Goal: Task Accomplishment & Management: Use online tool/utility

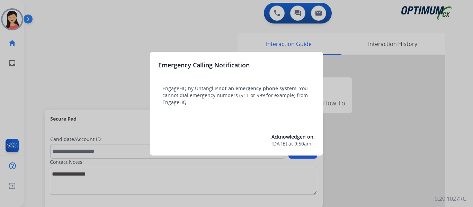
click at [57, 74] on div at bounding box center [236, 103] width 473 height 207
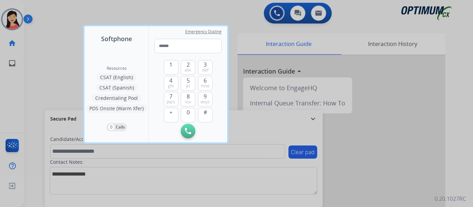
click at [56, 75] on div at bounding box center [236, 103] width 473 height 207
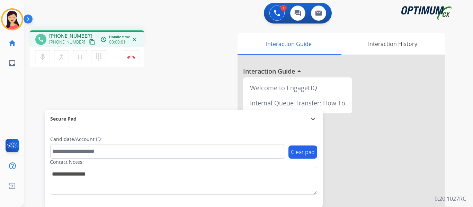
drag, startPoint x: 87, startPoint y: 41, endPoint x: 187, endPoint y: 54, distance: 101.3
click at [89, 41] on mat-icon "content_copy" at bounding box center [92, 42] width 6 height 6
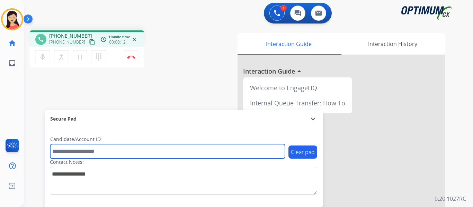
click at [135, 150] on input "text" at bounding box center [167, 151] width 235 height 15
paste input "*******"
type input "*******"
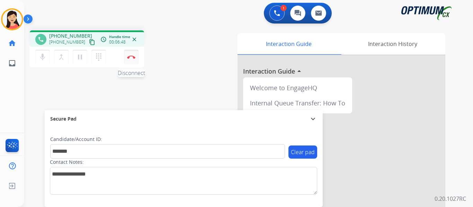
click at [129, 57] on img at bounding box center [131, 56] width 8 height 3
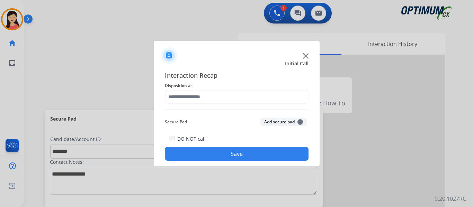
click at [271, 119] on button "Add secure pad +" at bounding box center [283, 122] width 47 height 8
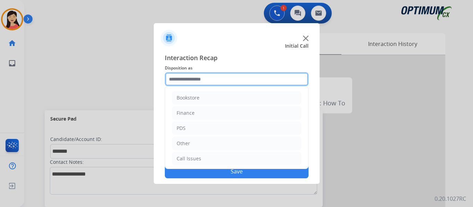
click at [230, 74] on input "text" at bounding box center [237, 79] width 144 height 14
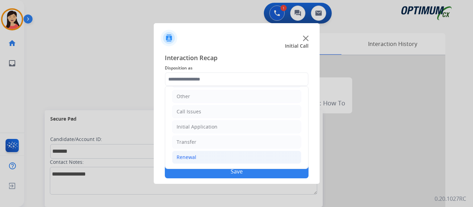
click at [192, 159] on div "Renewal" at bounding box center [187, 157] width 20 height 7
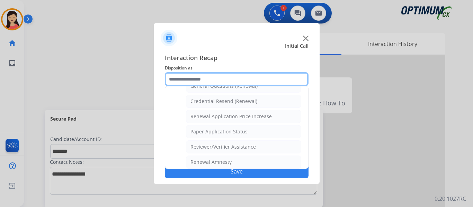
scroll to position [233, 0]
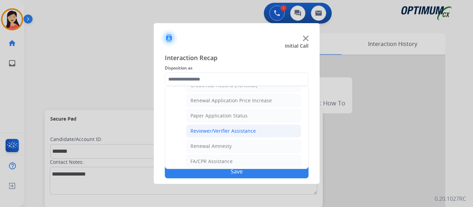
click at [238, 136] on li "Reviewer/Verifier Assistance" at bounding box center [243, 131] width 115 height 13
type input "**********"
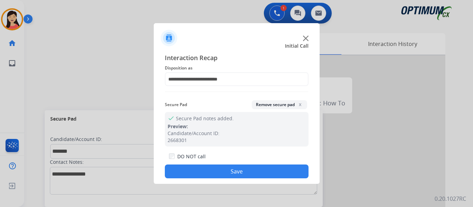
click at [257, 173] on button "Save" at bounding box center [237, 172] width 144 height 14
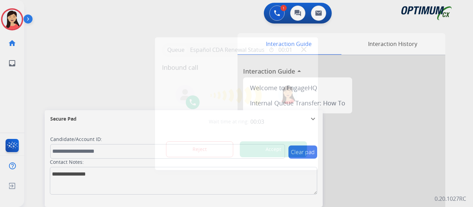
click at [43, 78] on div at bounding box center [236, 103] width 473 height 207
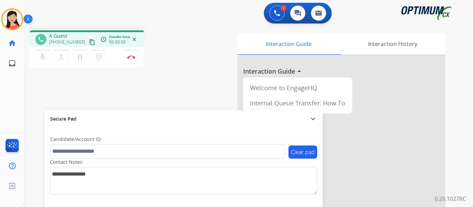
click at [89, 40] on mat-icon "content_copy" at bounding box center [92, 42] width 6 height 6
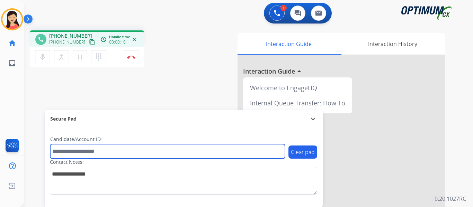
click at [134, 150] on input "text" at bounding box center [167, 151] width 235 height 15
paste input "*******"
type input "*******"
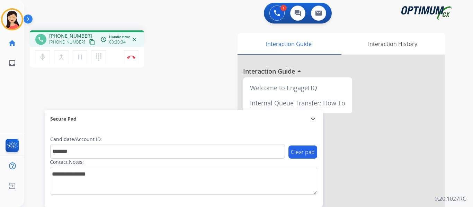
click at [32, 94] on div "phone [PHONE_NUMBER] [PHONE_NUMBER] content_copy access_time Call metrics Queue…" at bounding box center [240, 169] width 432 height 289
click at [98, 57] on mat-icon "dialpad" at bounding box center [99, 57] width 8 height 8
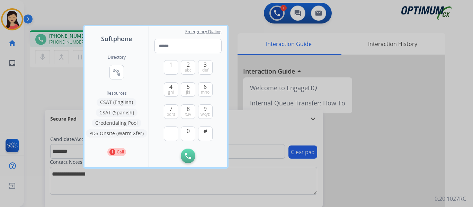
click at [34, 95] on div at bounding box center [236, 103] width 473 height 207
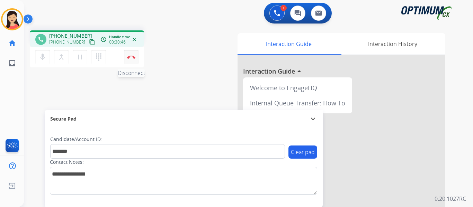
click at [131, 62] on button "Disconnect" at bounding box center [131, 57] width 15 height 15
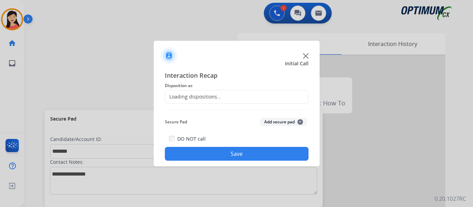
click at [266, 123] on button "Add secure pad +" at bounding box center [283, 122] width 47 height 8
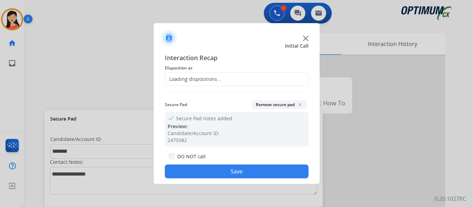
click at [217, 80] on div "Loading dispositions..." at bounding box center [193, 79] width 56 height 7
click at [225, 67] on span "Disposition as" at bounding box center [237, 68] width 144 height 8
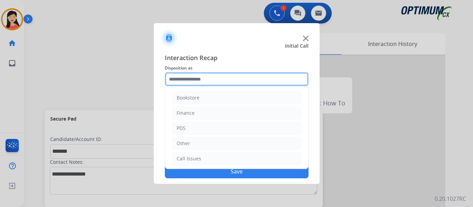
click at [221, 75] on input "text" at bounding box center [237, 79] width 144 height 14
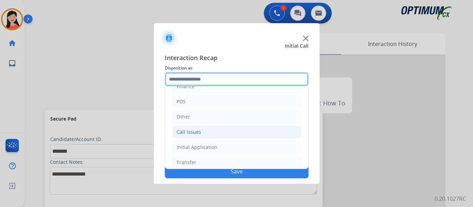
scroll to position [47, 0]
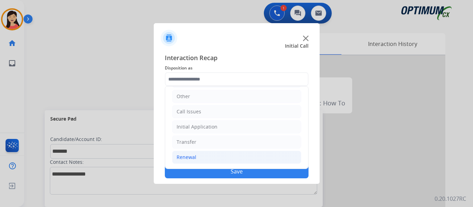
click at [185, 159] on div "Renewal" at bounding box center [187, 157] width 20 height 7
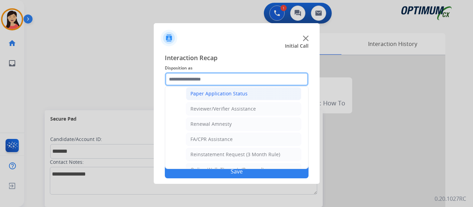
scroll to position [267, 0]
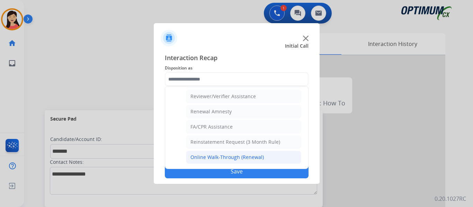
click at [247, 156] on div "Online Walk-Through (Renewal)" at bounding box center [226, 157] width 73 height 7
type input "**********"
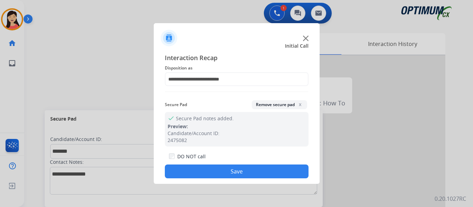
click at [252, 173] on button "Save" at bounding box center [237, 172] width 144 height 14
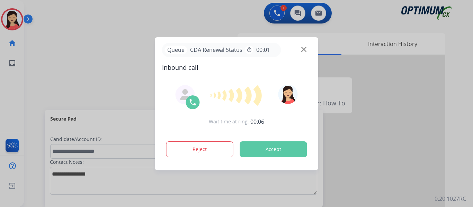
click at [441, 141] on div at bounding box center [236, 103] width 473 height 207
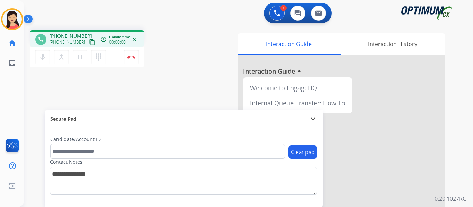
click at [89, 44] on mat-icon "content_copy" at bounding box center [92, 42] width 6 height 6
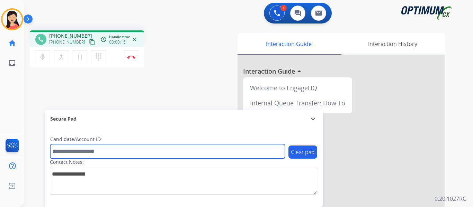
click at [160, 154] on input "text" at bounding box center [167, 151] width 235 height 15
paste input "*******"
type input "*******"
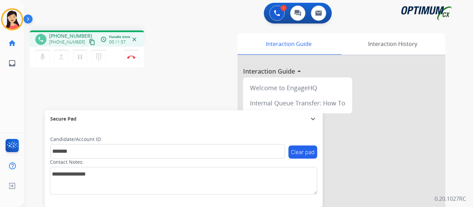
drag, startPoint x: 131, startPoint y: 58, endPoint x: 152, endPoint y: 68, distance: 23.1
click at [131, 58] on img at bounding box center [131, 56] width 8 height 3
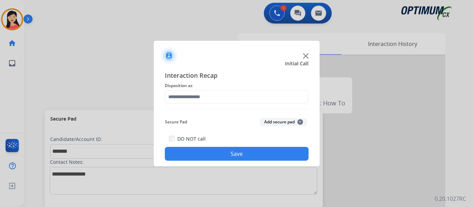
click at [275, 120] on button "Add secure pad +" at bounding box center [283, 122] width 47 height 8
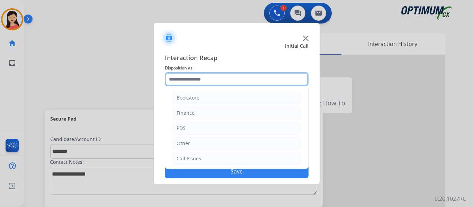
click at [214, 82] on input "text" at bounding box center [237, 79] width 144 height 14
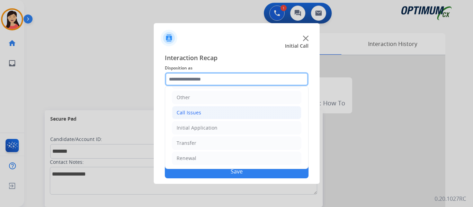
scroll to position [47, 0]
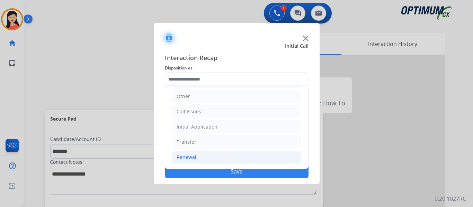
click at [203, 158] on li "Renewal" at bounding box center [236, 157] width 129 height 13
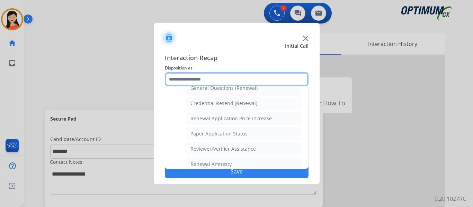
scroll to position [267, 0]
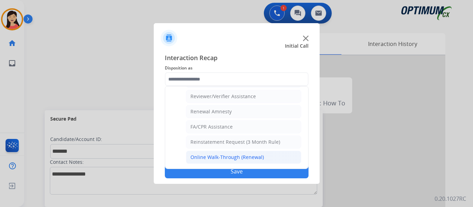
click at [214, 159] on div "Online Walk-Through (Renewal)" at bounding box center [226, 157] width 73 height 7
type input "**********"
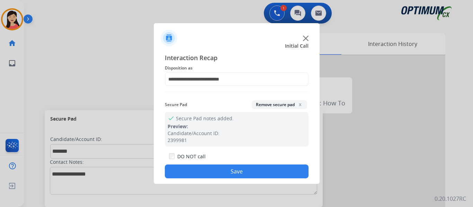
click at [224, 170] on button "Save" at bounding box center [237, 172] width 144 height 14
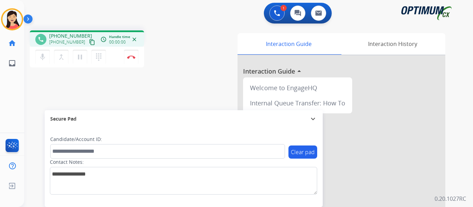
click at [89, 42] on mat-icon "content_copy" at bounding box center [92, 42] width 6 height 6
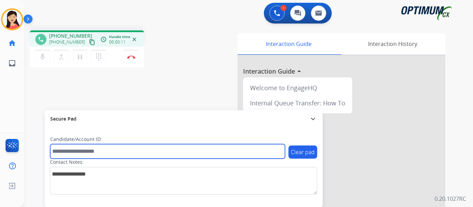
click at [159, 149] on input "text" at bounding box center [167, 151] width 235 height 15
paste input "*******"
type input "*******"
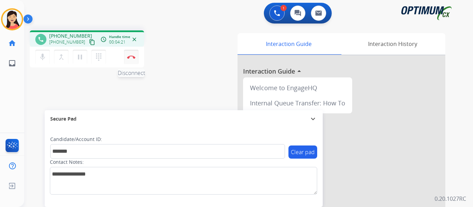
click at [132, 59] on button "Disconnect" at bounding box center [131, 57] width 15 height 15
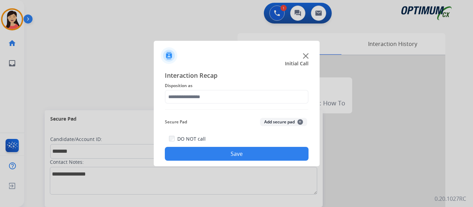
click at [286, 122] on button "Add secure pad +" at bounding box center [283, 122] width 47 height 8
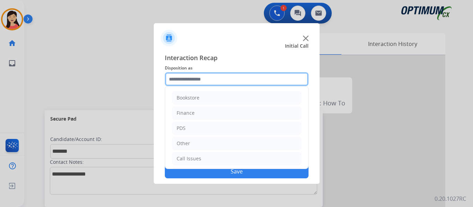
click at [222, 85] on input "text" at bounding box center [237, 79] width 144 height 14
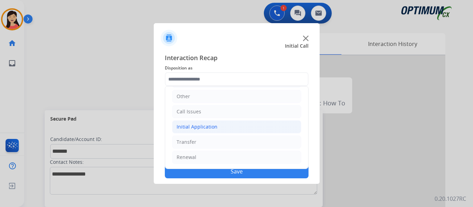
click at [221, 126] on li "Initial Application" at bounding box center [236, 126] width 129 height 13
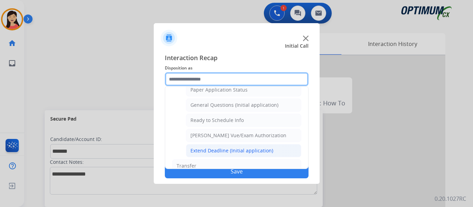
scroll to position [385, 0]
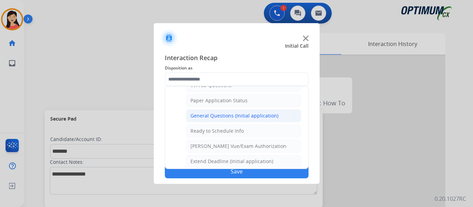
click at [210, 117] on div "General Questions (Initial application)" at bounding box center [234, 116] width 88 height 7
type input "**********"
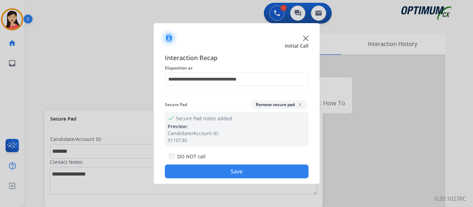
click at [226, 170] on button "Save" at bounding box center [237, 172] width 144 height 14
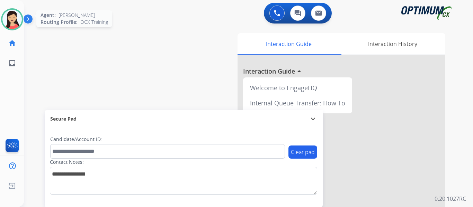
click at [11, 20] on img at bounding box center [11, 19] width 19 height 19
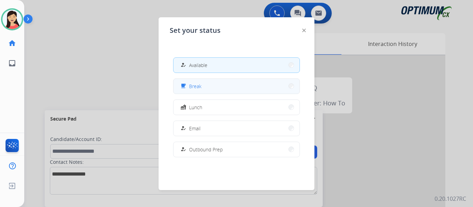
click at [205, 87] on button "free_breakfast Break" at bounding box center [236, 86] width 126 height 15
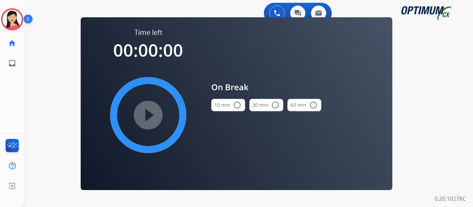
click at [224, 106] on button "10 min radio_button_unchecked" at bounding box center [228, 105] width 34 height 12
click at [147, 114] on mat-icon "play_circle_filled" at bounding box center [148, 115] width 8 height 8
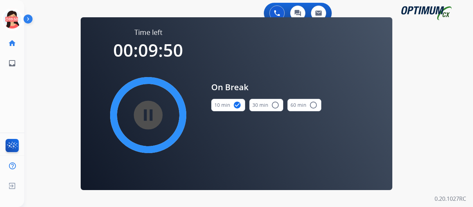
click at [29, 120] on div "0 Voice Interactions 0 Chat Interactions 0 Email Interactions swap_horiz Break …" at bounding box center [248, 103] width 449 height 207
click at [10, 21] on icon at bounding box center [12, 19] width 23 height 23
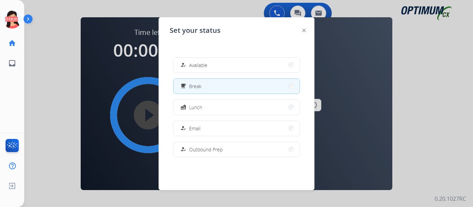
click at [197, 65] on span "Available" at bounding box center [198, 65] width 18 height 7
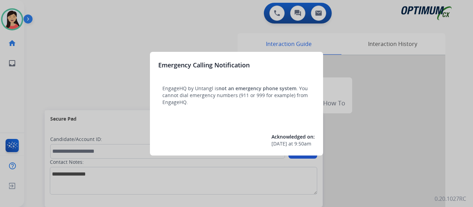
click at [29, 63] on div at bounding box center [236, 103] width 473 height 207
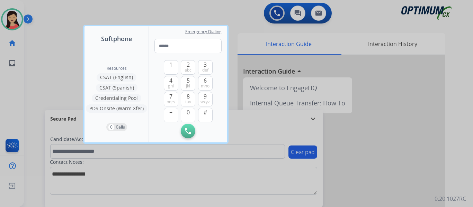
click at [30, 69] on div at bounding box center [236, 103] width 473 height 207
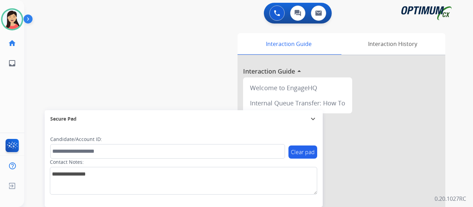
click at [53, 50] on div "swap_horiz Break voice bridge close_fullscreen Connect 3-Way Call merge_type Se…" at bounding box center [240, 169] width 432 height 289
click at [15, 24] on img at bounding box center [11, 19] width 19 height 19
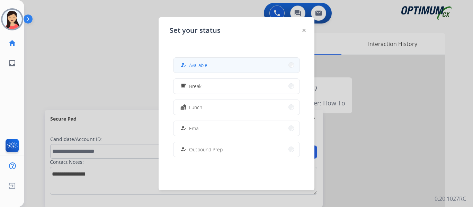
click at [192, 61] on div "how_to_reg Available" at bounding box center [193, 65] width 28 height 8
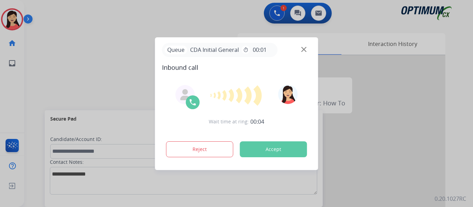
click at [57, 71] on div at bounding box center [236, 103] width 473 height 207
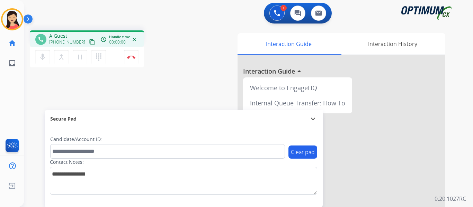
click at [89, 43] on mat-icon "content_copy" at bounding box center [92, 42] width 6 height 6
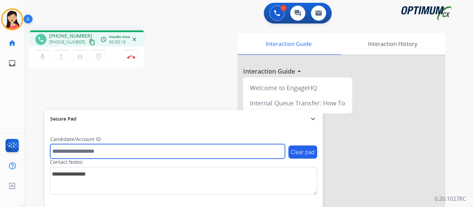
click at [152, 147] on input "text" at bounding box center [167, 151] width 235 height 15
paste input "*******"
type input "*******"
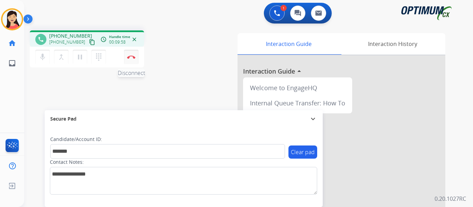
click at [131, 60] on button "Disconnect" at bounding box center [131, 57] width 15 height 15
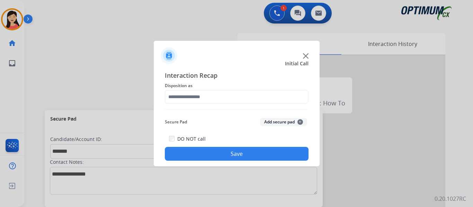
click at [264, 121] on button "Add secure pad +" at bounding box center [283, 122] width 47 height 8
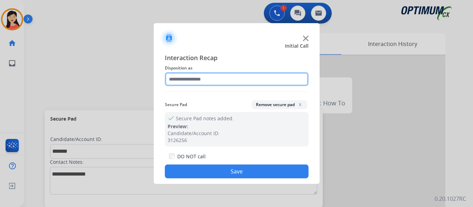
click at [211, 86] on input "text" at bounding box center [237, 79] width 144 height 14
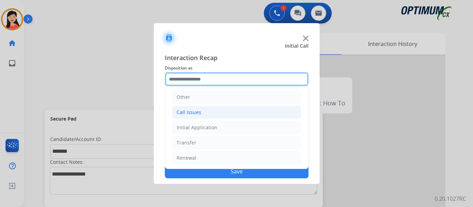
scroll to position [47, 0]
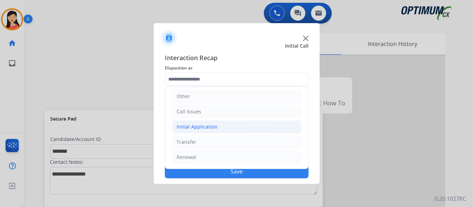
click at [193, 130] on div "Initial Application" at bounding box center [197, 127] width 41 height 7
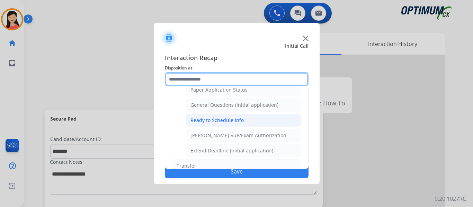
scroll to position [385, 0]
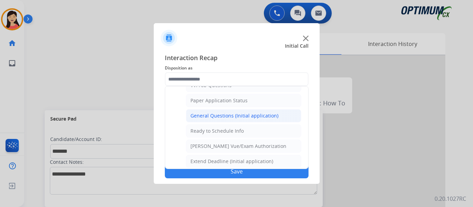
click at [220, 119] on div "General Questions (Initial application)" at bounding box center [234, 116] width 88 height 7
type input "**********"
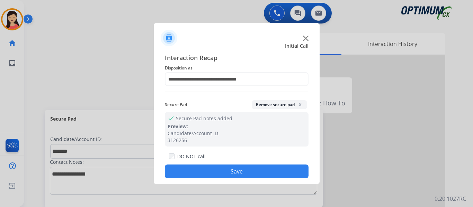
click at [262, 177] on button "Save" at bounding box center [237, 172] width 144 height 14
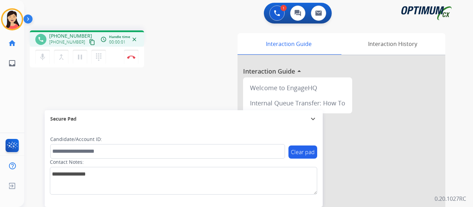
click at [50, 86] on div "phone [PHONE_NUMBER] [PHONE_NUMBER] content_copy access_time Call metrics Queue…" at bounding box center [240, 169] width 432 height 289
click at [89, 42] on mat-icon "content_copy" at bounding box center [92, 42] width 6 height 6
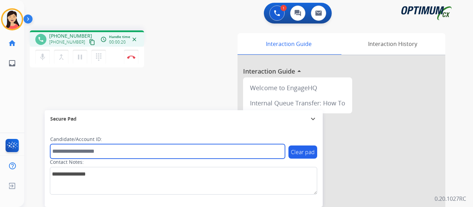
click at [231, 152] on input "text" at bounding box center [167, 151] width 235 height 15
paste input "*********"
type input "*********"
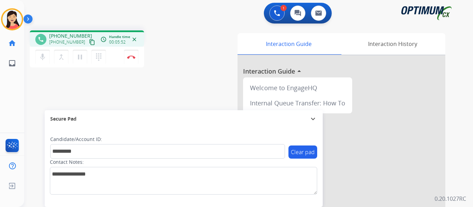
drag, startPoint x: 131, startPoint y: 58, endPoint x: 151, endPoint y: 71, distance: 24.5
click at [131, 58] on img at bounding box center [131, 56] width 8 height 3
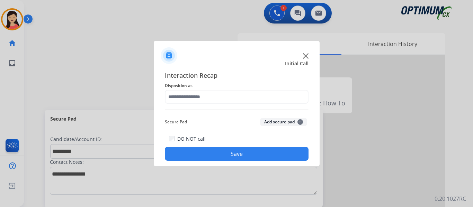
click at [280, 122] on button "Add secure pad +" at bounding box center [283, 122] width 47 height 8
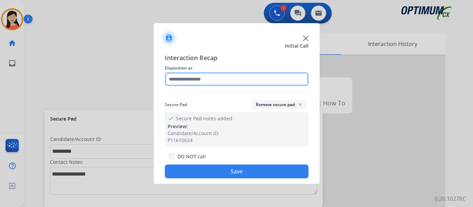
click at [212, 74] on input "text" at bounding box center [237, 79] width 144 height 14
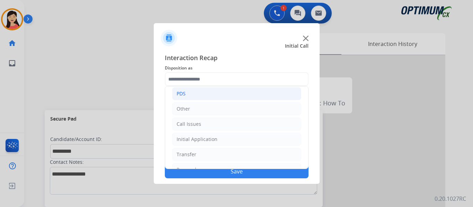
click at [191, 90] on li "PDS" at bounding box center [236, 93] width 129 height 13
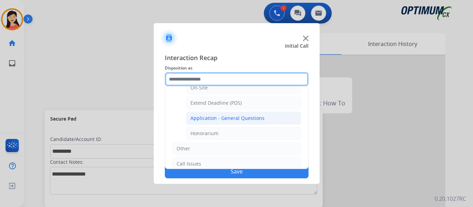
scroll to position [175, 0]
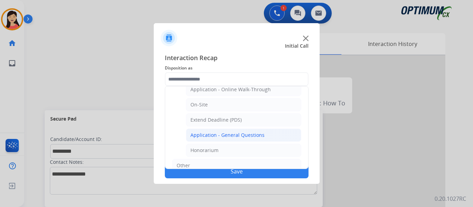
click at [235, 135] on div "Application - General Questions" at bounding box center [227, 135] width 74 height 7
type input "**********"
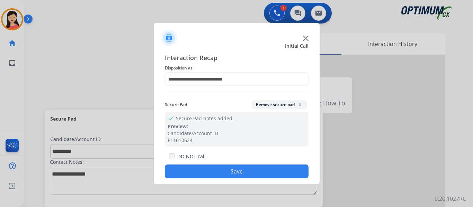
click at [263, 173] on button "Save" at bounding box center [237, 172] width 144 height 14
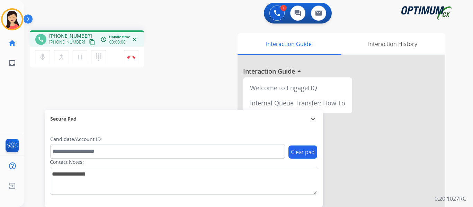
drag, startPoint x: 84, startPoint y: 42, endPoint x: 162, endPoint y: 67, distance: 82.4
click at [89, 42] on mat-icon "content_copy" at bounding box center [92, 42] width 6 height 6
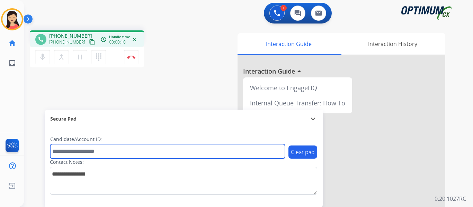
click at [134, 151] on input "text" at bounding box center [167, 151] width 235 height 15
paste input "*******"
type input "*******"
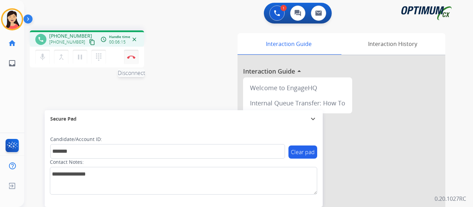
click at [128, 60] on button "Disconnect" at bounding box center [131, 57] width 15 height 15
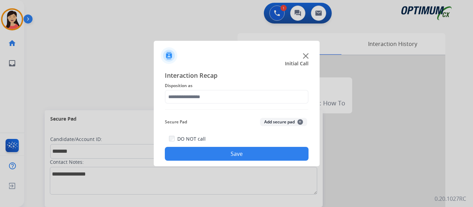
click at [270, 119] on button "Add secure pad +" at bounding box center [283, 122] width 47 height 8
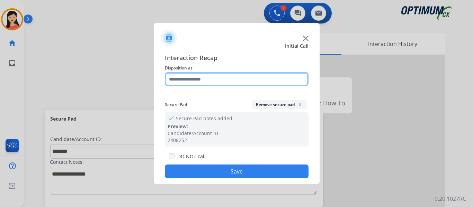
click at [219, 77] on input "text" at bounding box center [237, 79] width 144 height 14
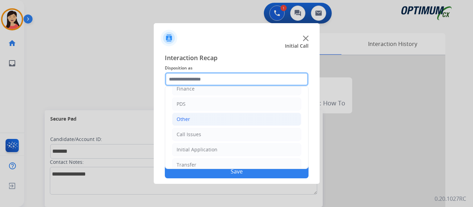
scroll to position [47, 0]
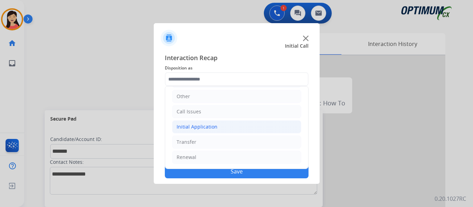
click at [194, 125] on div "Initial Application" at bounding box center [197, 127] width 41 height 7
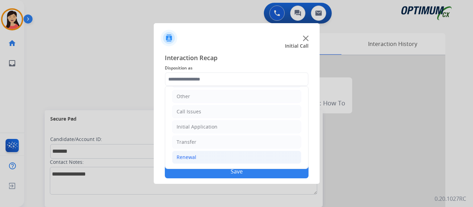
click at [204, 158] on li "Renewal" at bounding box center [236, 157] width 129 height 13
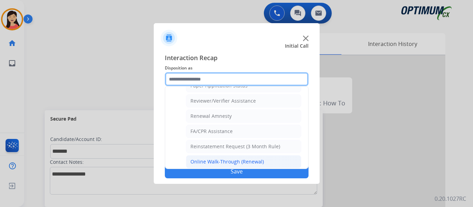
scroll to position [267, 0]
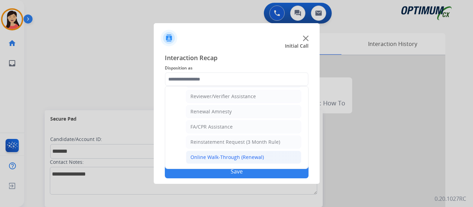
click at [213, 153] on li "Online Walk-Through (Renewal)" at bounding box center [243, 157] width 115 height 13
type input "**********"
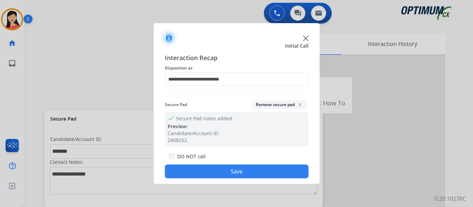
click at [228, 171] on button "Save" at bounding box center [237, 172] width 144 height 14
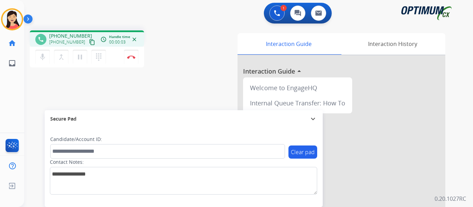
drag, startPoint x: 84, startPoint y: 38, endPoint x: 234, endPoint y: 96, distance: 160.7
click at [88, 38] on button "content_copy" at bounding box center [92, 42] width 8 height 8
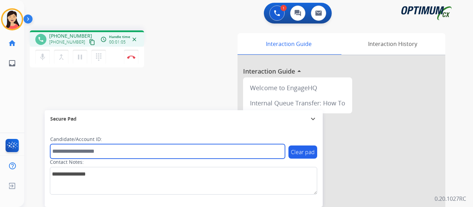
drag, startPoint x: 150, startPoint y: 153, endPoint x: 204, endPoint y: 173, distance: 58.4
click at [150, 153] on input "text" at bounding box center [167, 151] width 235 height 15
paste input "*******"
type input "*******"
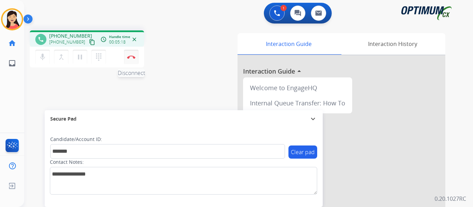
click at [133, 59] on button "Disconnect" at bounding box center [131, 57] width 15 height 15
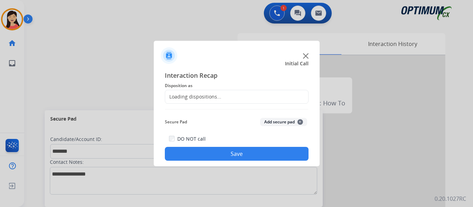
click at [288, 124] on button "Add secure pad +" at bounding box center [283, 122] width 47 height 8
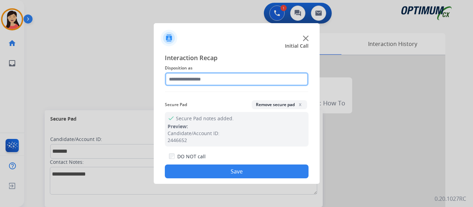
click at [224, 80] on input "text" at bounding box center [237, 79] width 144 height 14
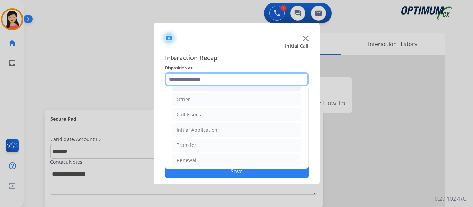
scroll to position [47, 0]
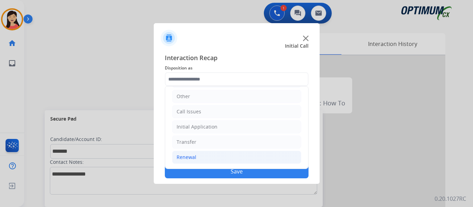
click at [196, 157] on li "Renewal" at bounding box center [236, 157] width 129 height 13
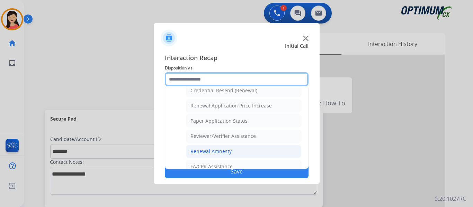
scroll to position [267, 0]
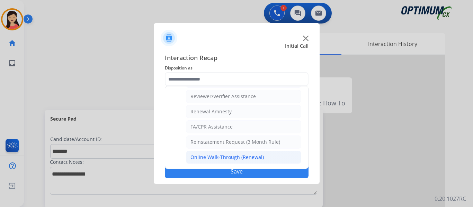
click at [211, 156] on div "Online Walk-Through (Renewal)" at bounding box center [226, 157] width 73 height 7
type input "**********"
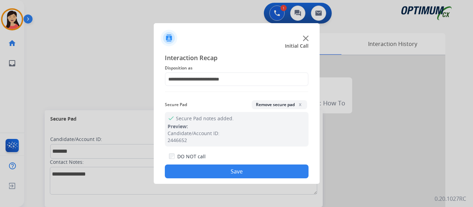
click at [221, 168] on button "Save" at bounding box center [237, 172] width 144 height 14
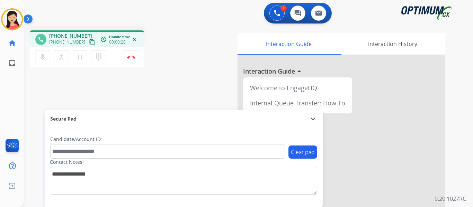
click at [89, 43] on mat-icon "content_copy" at bounding box center [92, 42] width 6 height 6
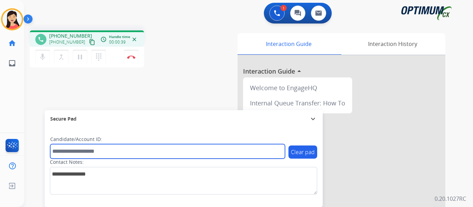
click at [194, 150] on input "text" at bounding box center [167, 151] width 235 height 15
paste input "*******"
type input "*******"
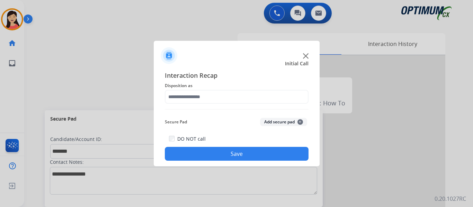
click at [264, 121] on button "Add secure pad +" at bounding box center [283, 122] width 47 height 8
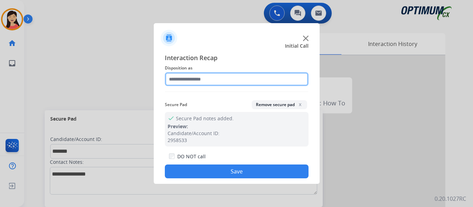
click at [199, 80] on input "text" at bounding box center [237, 79] width 144 height 14
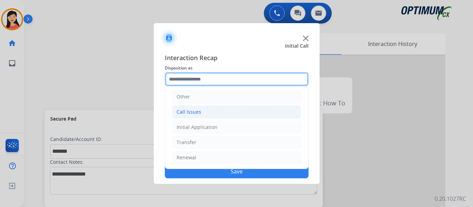
scroll to position [47, 0]
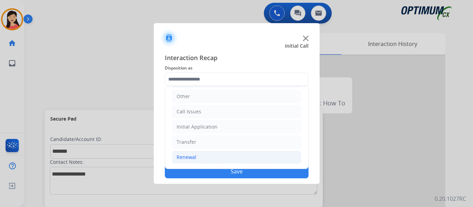
click at [191, 158] on div "Renewal" at bounding box center [187, 157] width 20 height 7
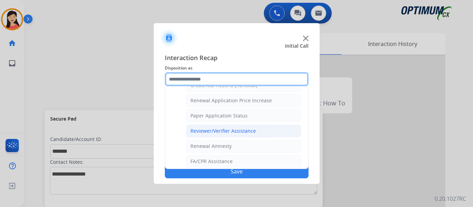
scroll to position [198, 0]
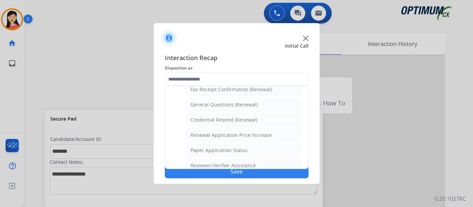
drag, startPoint x: 212, startPoint y: 105, endPoint x: 214, endPoint y: 114, distance: 8.9
click at [212, 105] on div "General Questions (Renewal)" at bounding box center [223, 104] width 67 height 7
type input "**********"
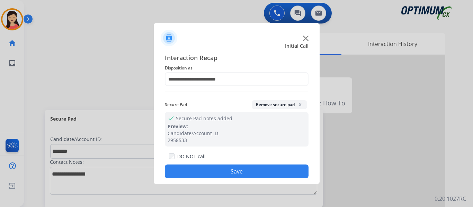
click at [236, 172] on button "Save" at bounding box center [237, 172] width 144 height 14
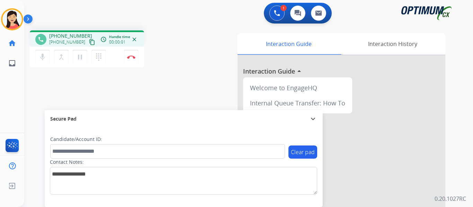
click at [89, 43] on mat-icon "content_copy" at bounding box center [92, 42] width 6 height 6
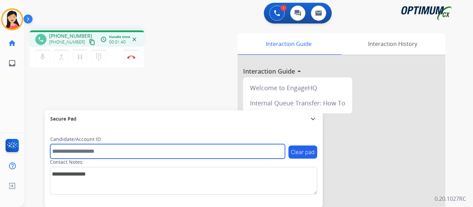
click at [147, 151] on input "text" at bounding box center [167, 151] width 235 height 15
paste input "*******"
type input "*******"
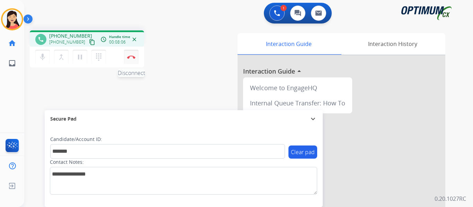
drag, startPoint x: 127, startPoint y: 55, endPoint x: 137, endPoint y: 61, distance: 11.2
click at [127, 55] on img at bounding box center [131, 56] width 8 height 3
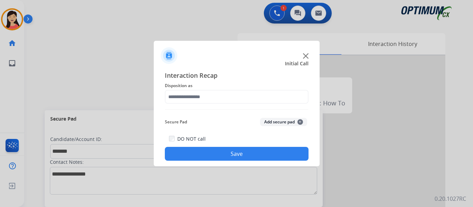
click at [288, 122] on button "Add secure pad +" at bounding box center [283, 122] width 47 height 8
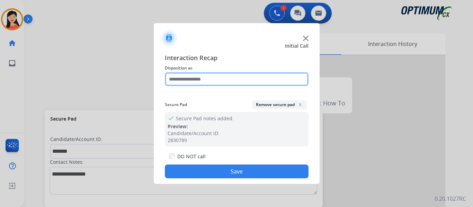
click at [242, 77] on input "text" at bounding box center [237, 79] width 144 height 14
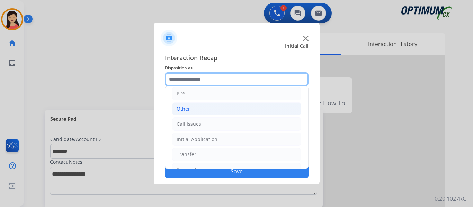
scroll to position [47, 0]
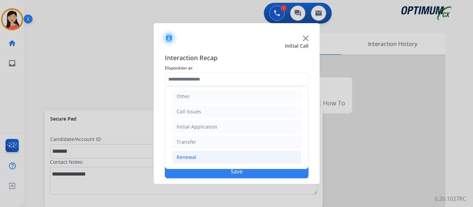
click at [200, 153] on li "Renewal" at bounding box center [236, 157] width 129 height 13
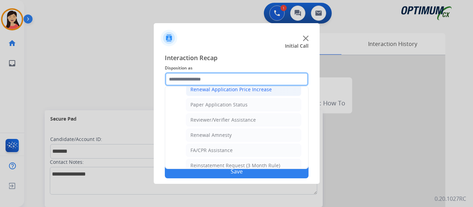
scroll to position [198, 0]
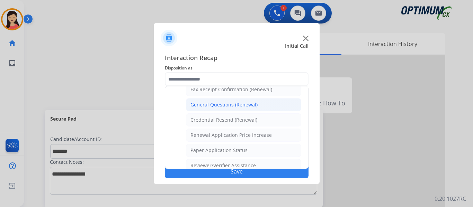
click at [233, 108] on div "General Questions (Renewal)" at bounding box center [223, 104] width 67 height 7
type input "**********"
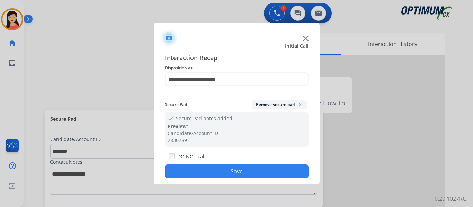
click at [241, 169] on button "Save" at bounding box center [237, 172] width 144 height 14
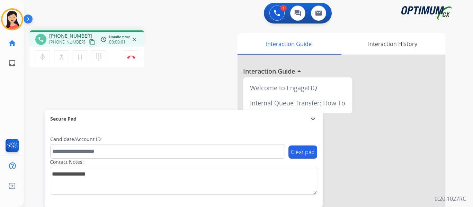
click at [89, 41] on mat-icon "content_copy" at bounding box center [92, 42] width 6 height 6
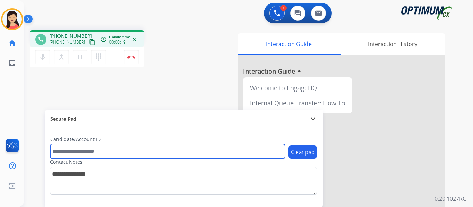
click at [169, 146] on input "text" at bounding box center [167, 151] width 235 height 15
paste input "*******"
type input "*******"
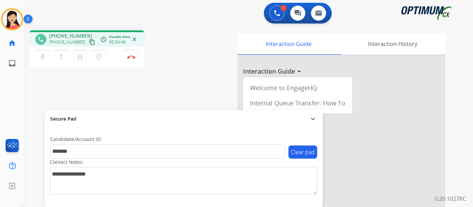
drag, startPoint x: 31, startPoint y: 97, endPoint x: 44, endPoint y: 89, distance: 14.9
click at [32, 97] on div "phone [PHONE_NUMBER] [PHONE_NUMBER] content_copy access_time Call metrics Queue…" at bounding box center [240, 169] width 432 height 289
click at [78, 55] on mat-icon "pause" at bounding box center [80, 57] width 8 height 8
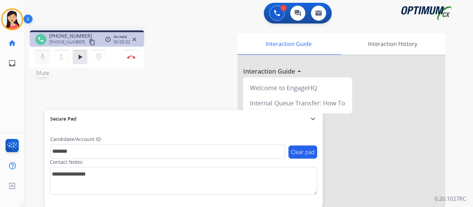
click at [39, 54] on mat-icon "mic" at bounding box center [42, 57] width 8 height 8
click at [41, 96] on div "phone [PHONE_NUMBER] [PHONE_NUMBER] content_copy access_time Call metrics Queue…" at bounding box center [240, 169] width 432 height 289
click at [46, 58] on mat-icon "mic_off" at bounding box center [42, 57] width 8 height 8
click at [53, 81] on div "phone [PHONE_NUMBER] [PHONE_NUMBER] content_copy access_time Call metrics Queue…" at bounding box center [240, 169] width 432 height 289
click at [78, 53] on mat-icon "play_arrow" at bounding box center [80, 57] width 8 height 8
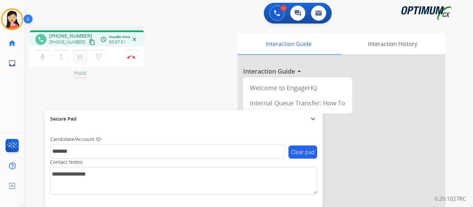
click at [81, 55] on mat-icon "pause" at bounding box center [80, 57] width 8 height 8
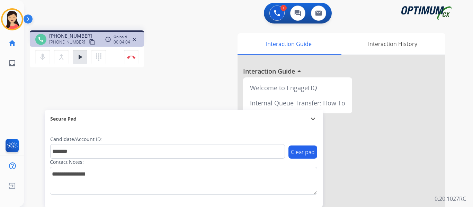
click at [54, 90] on div "phone [PHONE_NUMBER] [PHONE_NUMBER] content_copy access_time Call metrics Queue…" at bounding box center [240, 169] width 432 height 289
click at [79, 54] on mat-icon "play_arrow" at bounding box center [80, 57] width 8 height 8
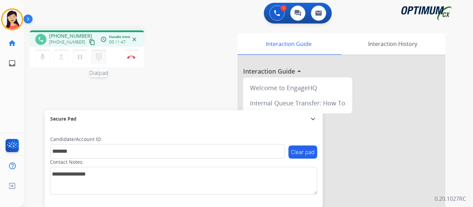
click at [98, 56] on mat-icon "dialpad" at bounding box center [99, 57] width 8 height 8
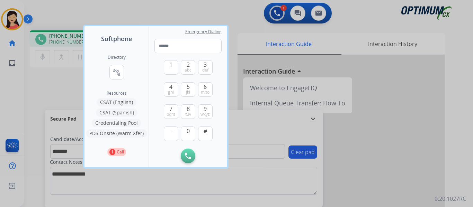
click at [125, 124] on button "Credentialing Pool" at bounding box center [117, 123] width 50 height 8
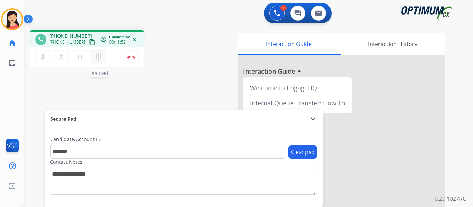
click at [97, 55] on mat-icon "dialpad" at bounding box center [99, 57] width 8 height 8
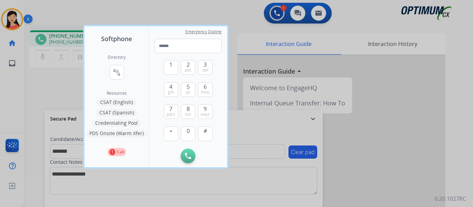
click at [117, 122] on button "Credentialing Pool" at bounding box center [117, 123] width 50 height 8
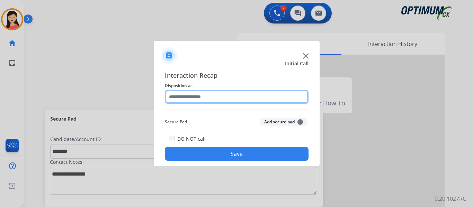
drag, startPoint x: 188, startPoint y: 99, endPoint x: 191, endPoint y: 104, distance: 5.4
click at [188, 98] on input "text" at bounding box center [237, 97] width 144 height 14
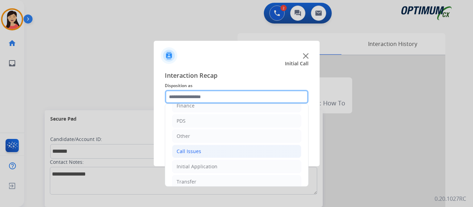
scroll to position [47, 0]
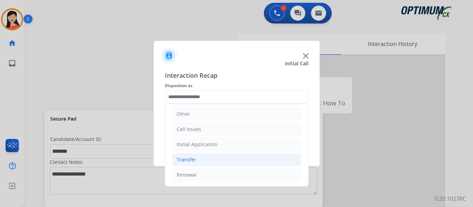
click at [211, 159] on li "Transfer" at bounding box center [236, 159] width 129 height 13
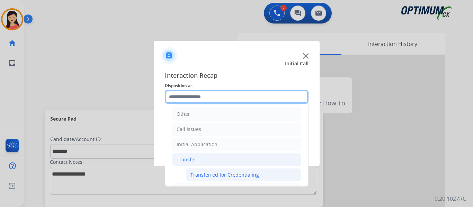
scroll to position [62, 0]
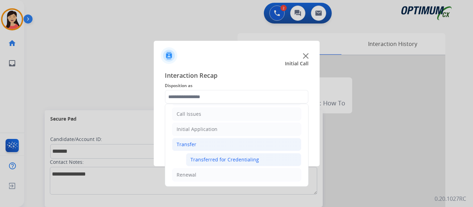
click at [230, 157] on div "Transferred for Credentialing" at bounding box center [224, 160] width 69 height 7
type input "**********"
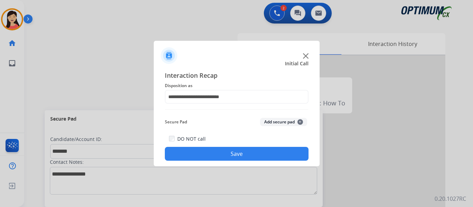
click at [282, 123] on button "Add secure pad +" at bounding box center [283, 122] width 47 height 8
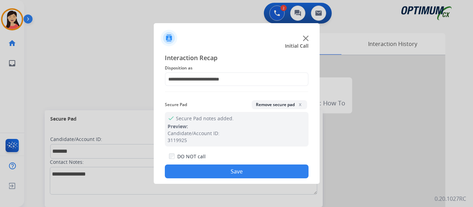
click at [263, 177] on button "Save" at bounding box center [237, 172] width 144 height 14
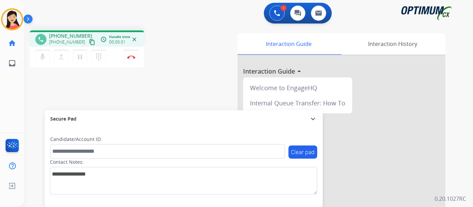
click at [89, 42] on mat-icon "content_copy" at bounding box center [92, 42] width 6 height 6
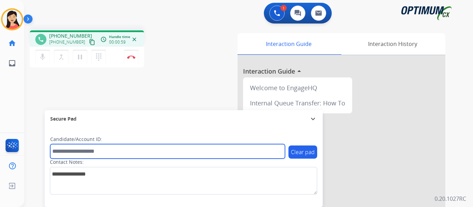
drag, startPoint x: 141, startPoint y: 148, endPoint x: 153, endPoint y: 151, distance: 12.1
click at [141, 148] on input "text" at bounding box center [167, 151] width 235 height 15
paste input "*******"
type input "*******"
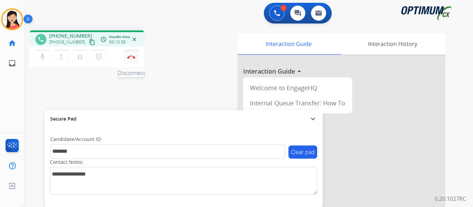
drag, startPoint x: 131, startPoint y: 54, endPoint x: 136, endPoint y: 59, distance: 7.1
click at [131, 54] on button "Disconnect" at bounding box center [131, 57] width 15 height 15
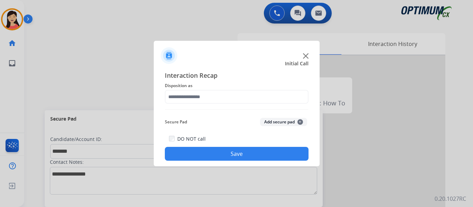
click at [35, 70] on div at bounding box center [236, 103] width 473 height 207
click at [271, 122] on button "Add secure pad +" at bounding box center [283, 122] width 47 height 8
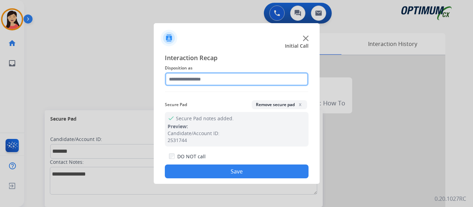
click at [195, 79] on input "text" at bounding box center [237, 79] width 144 height 14
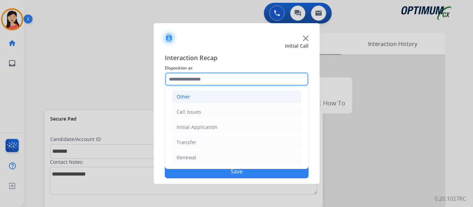
scroll to position [47, 0]
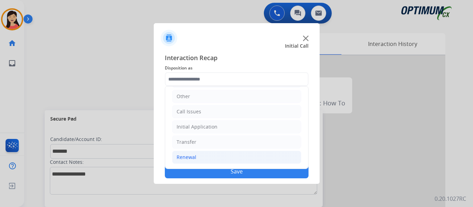
click at [190, 158] on div "Renewal" at bounding box center [187, 157] width 20 height 7
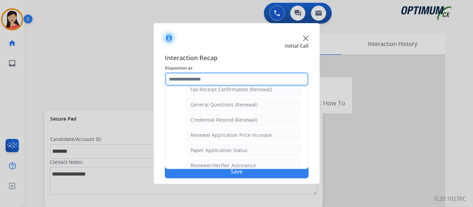
scroll to position [163, 0]
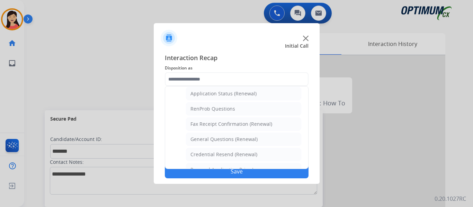
click at [253, 138] on div "General Questions (Renewal)" at bounding box center [223, 139] width 67 height 7
type input "**********"
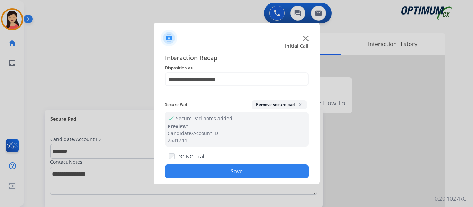
click at [270, 170] on button "Save" at bounding box center [237, 172] width 144 height 14
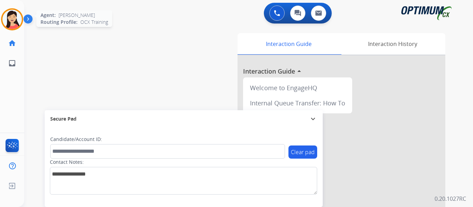
click at [13, 20] on img at bounding box center [11, 19] width 19 height 19
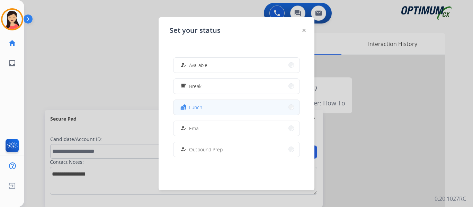
click at [207, 108] on button "fastfood Lunch" at bounding box center [236, 107] width 126 height 15
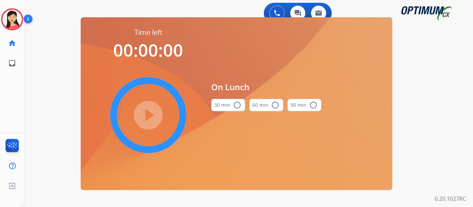
click at [233, 108] on mat-icon "radio_button_unchecked" at bounding box center [237, 105] width 8 height 8
